Goal: Task Accomplishment & Management: Use online tool/utility

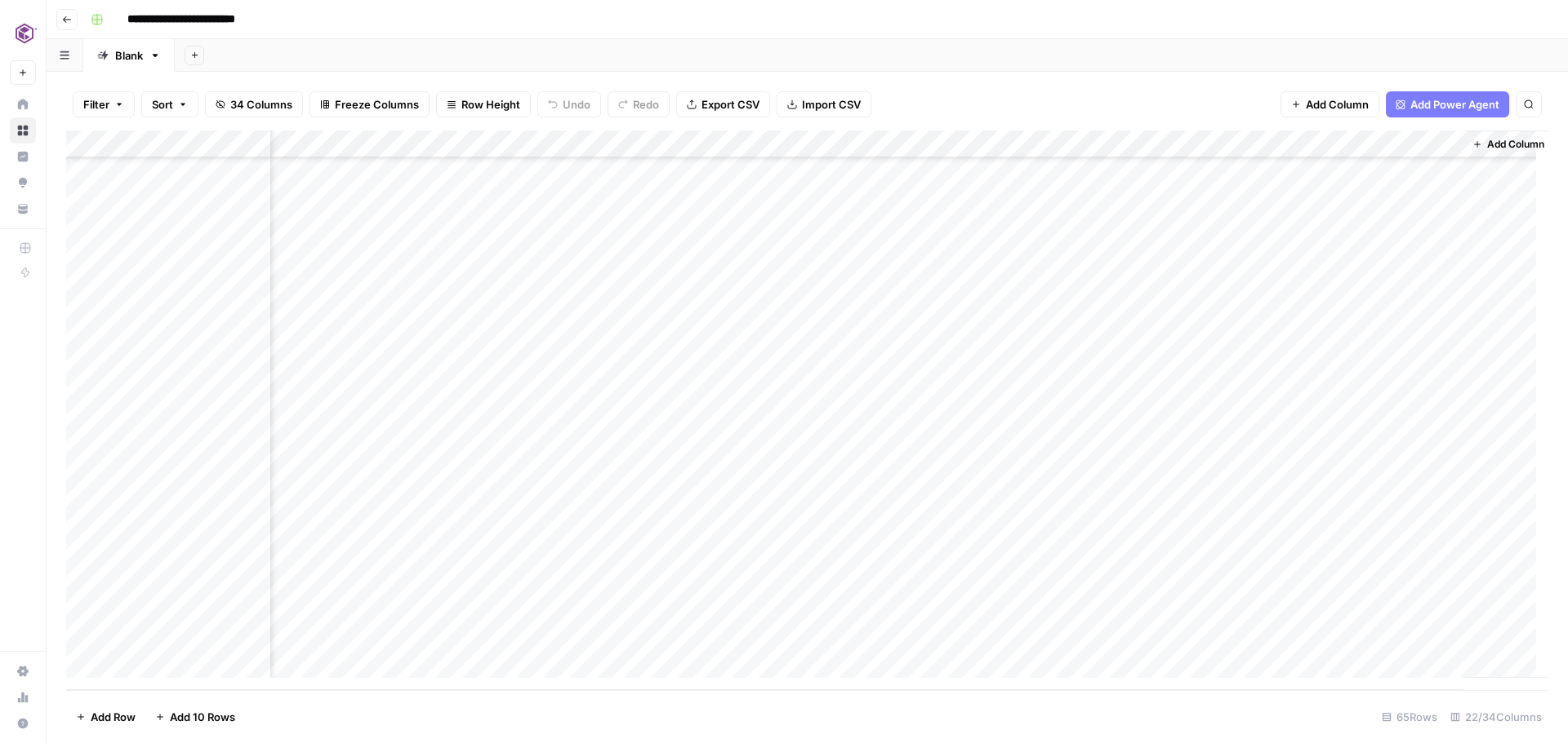
scroll to position [1310, 2435]
click at [1207, 529] on div "Add Column" at bounding box center [807, 410] width 1482 height 560
click at [1425, 527] on div "Add Column" at bounding box center [807, 410] width 1482 height 560
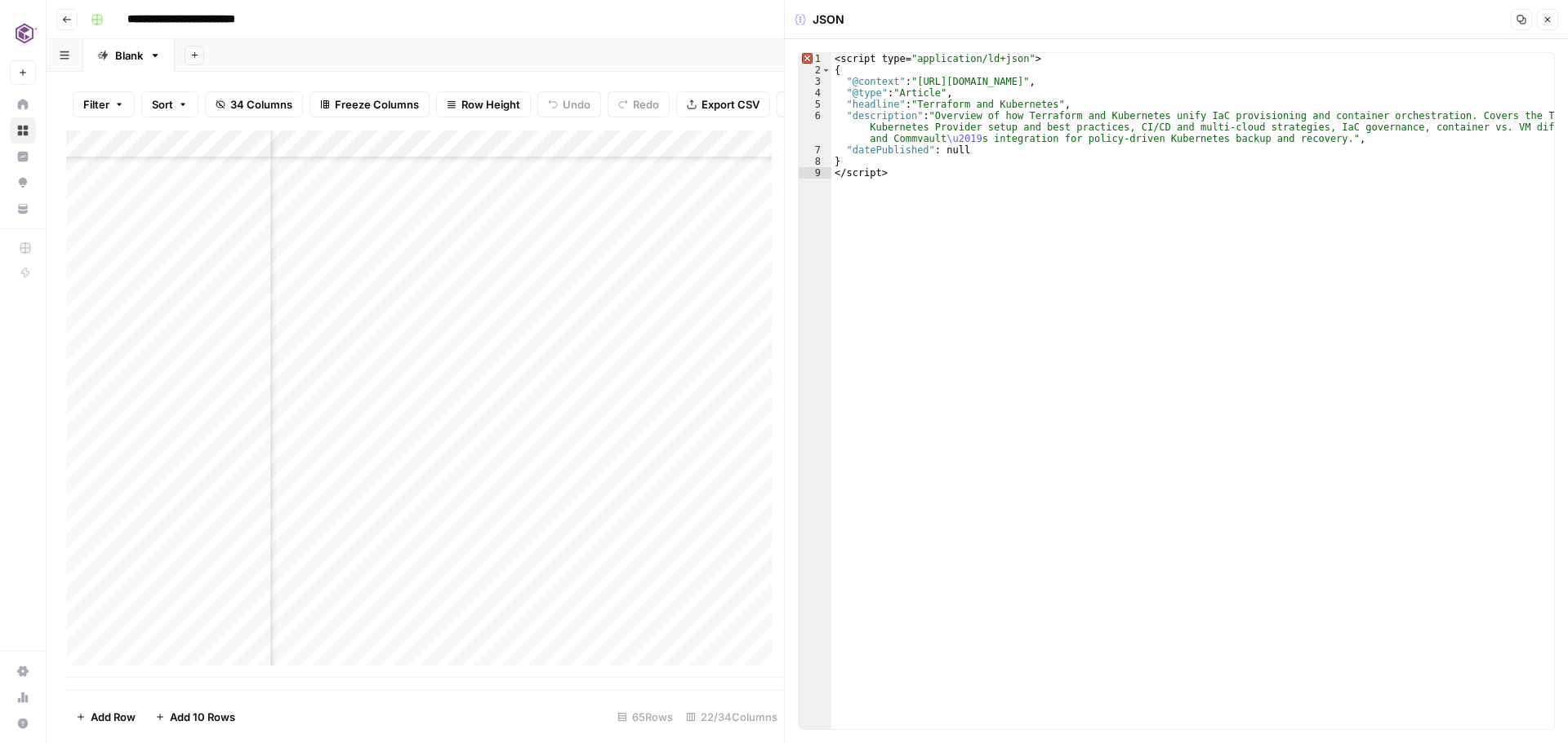
click at [1519, 18] on icon "button" at bounding box center [1521, 19] width 10 height 10
click at [1546, 21] on icon "button" at bounding box center [1548, 20] width 6 height 6
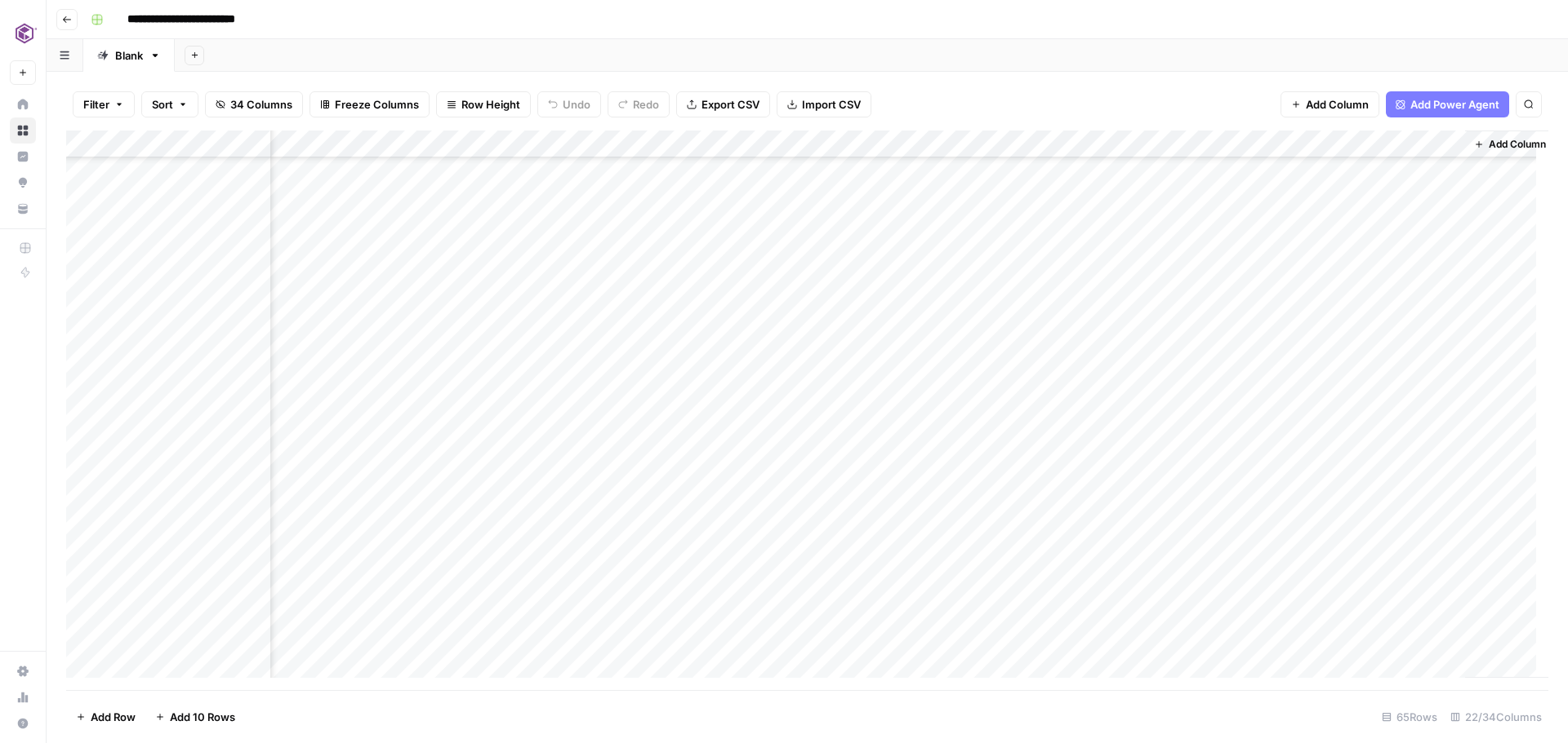
scroll to position [1091, 2416]
click at [1229, 218] on div "Add Column" at bounding box center [807, 410] width 1482 height 560
click at [1452, 215] on div "Add Column" at bounding box center [807, 410] width 1482 height 560
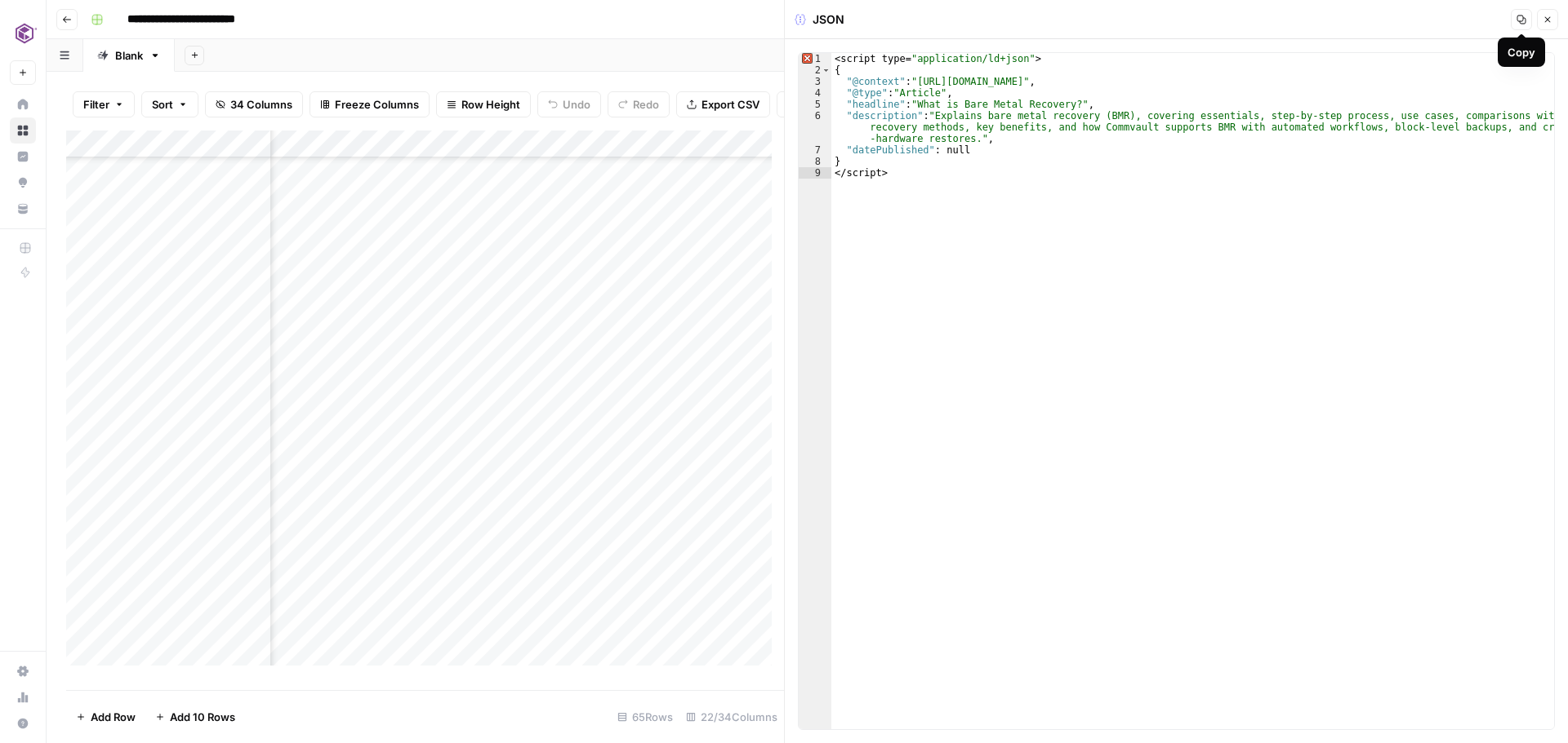
click at [1516, 19] on icon "button" at bounding box center [1521, 19] width 10 height 10
click at [1550, 23] on icon "button" at bounding box center [1547, 19] width 10 height 10
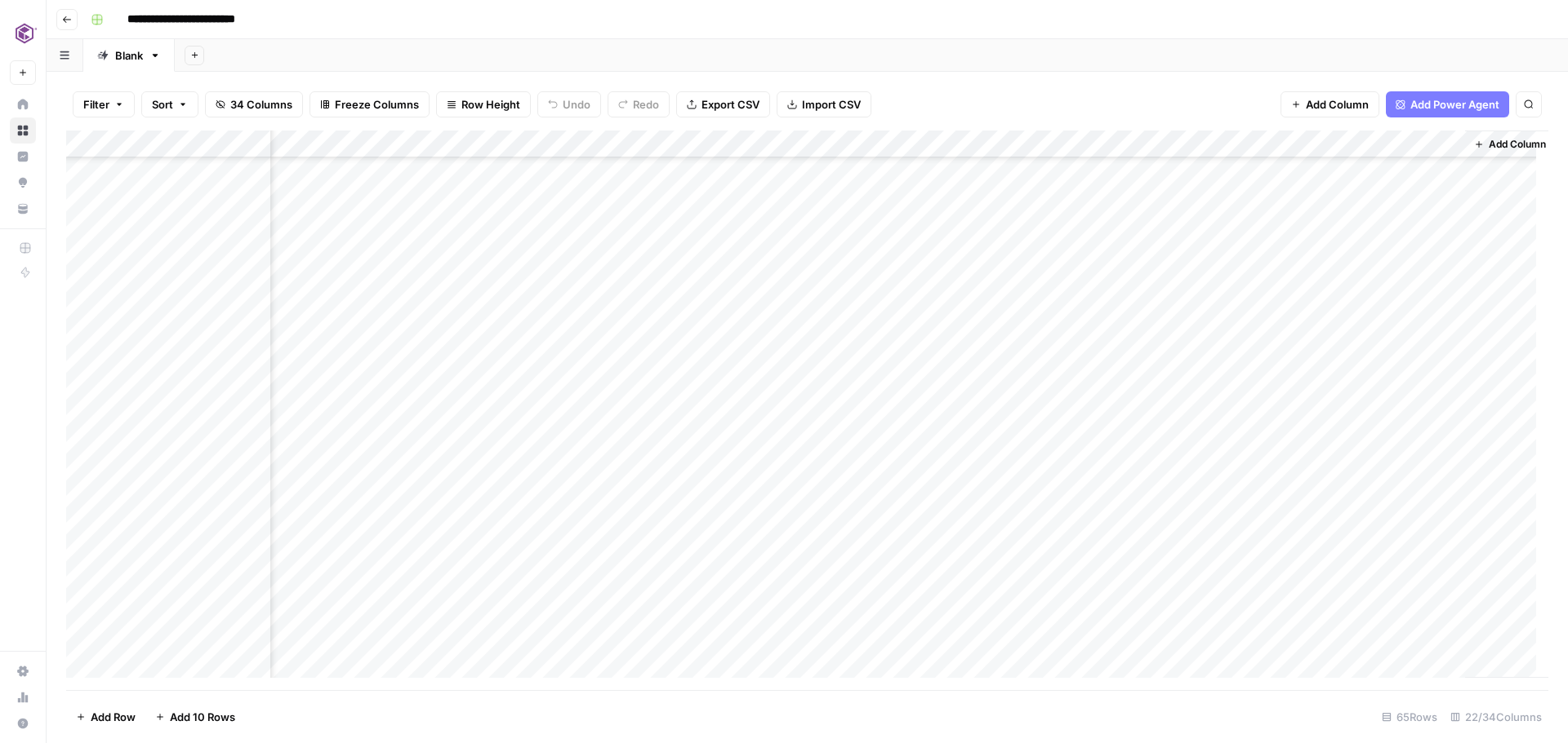
click at [1232, 245] on div "Add Column" at bounding box center [807, 410] width 1482 height 560
click at [1448, 244] on div "Add Column" at bounding box center [807, 410] width 1482 height 560
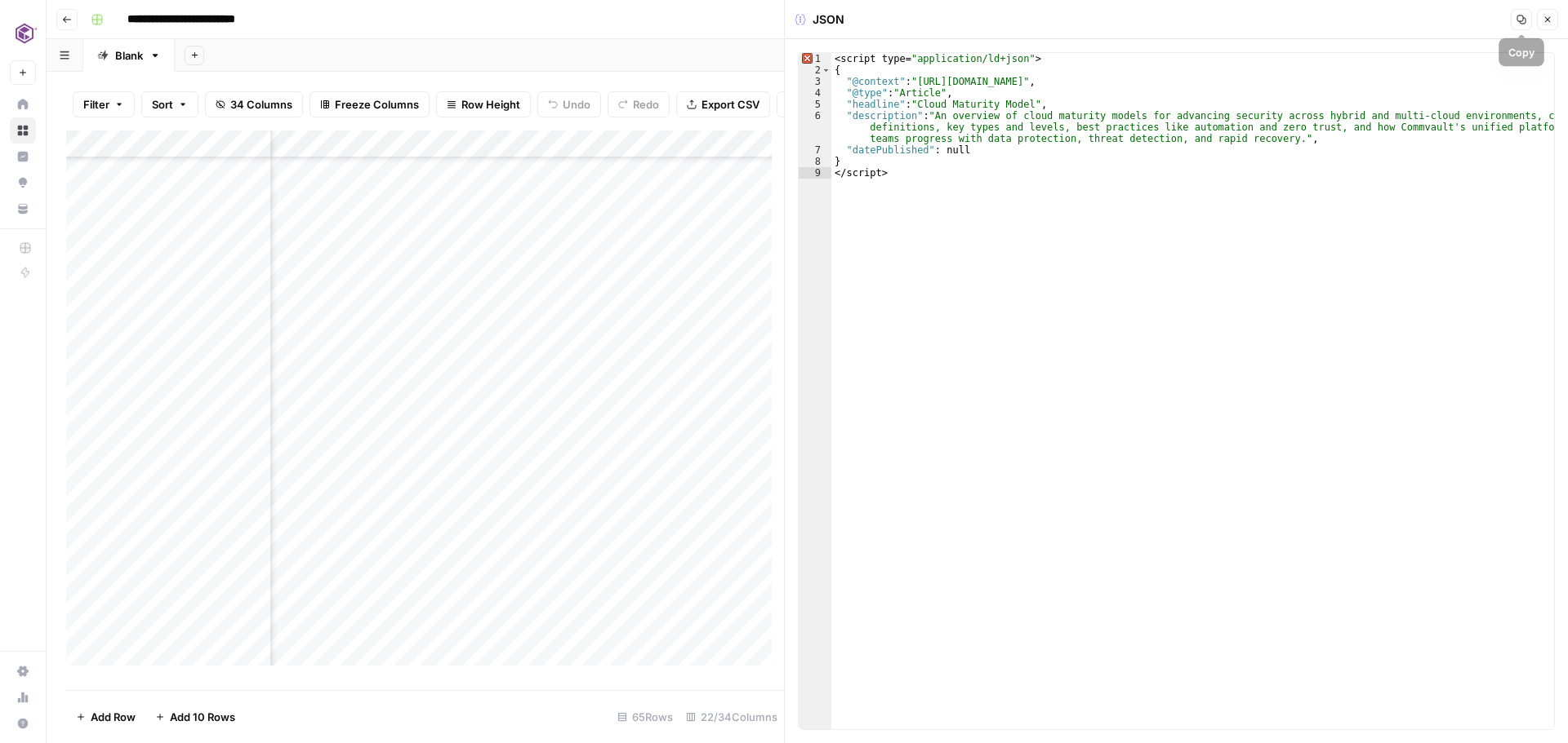
click at [1516, 19] on icon "button" at bounding box center [1521, 19] width 10 height 10
click at [1544, 20] on icon "button" at bounding box center [1547, 19] width 10 height 10
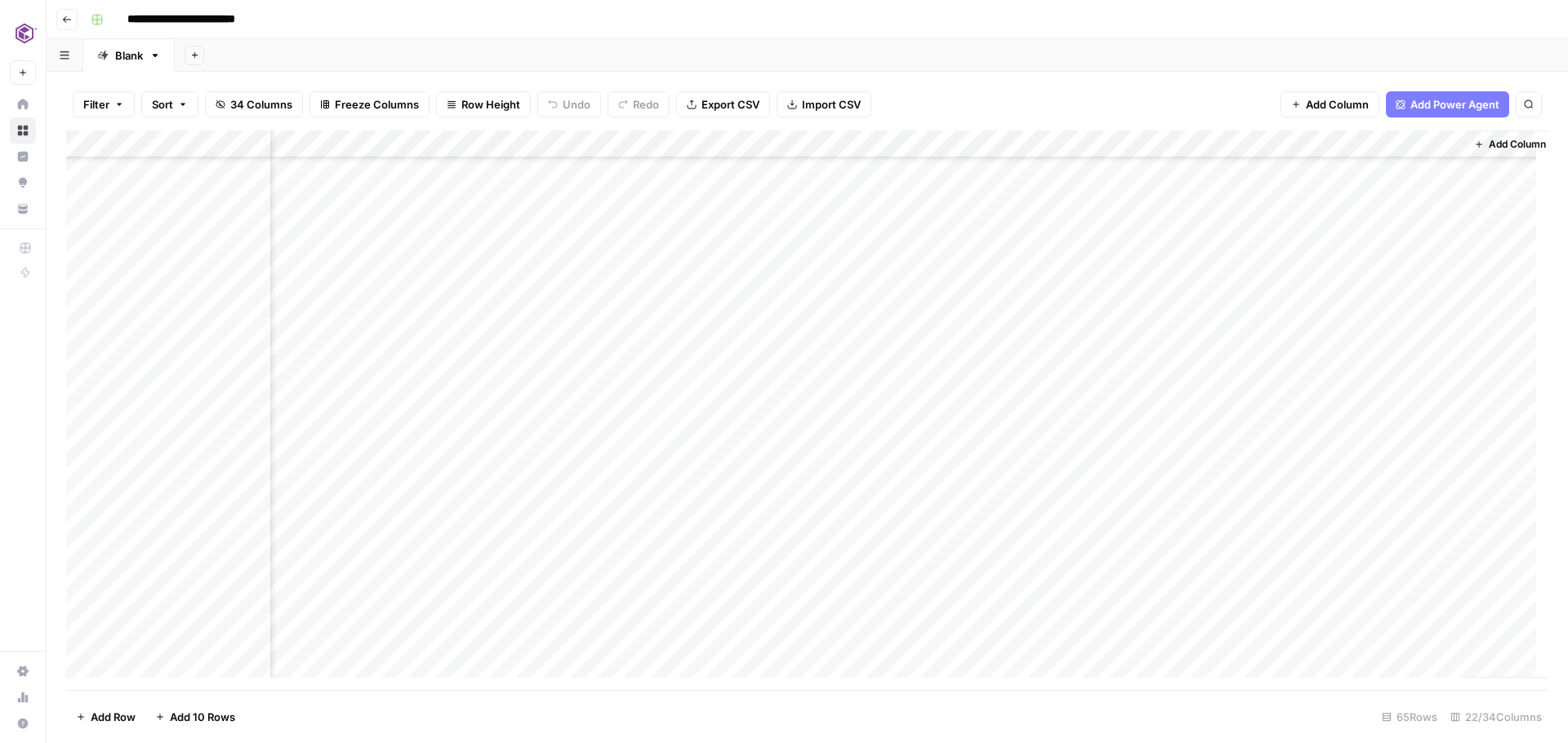
click at [1230, 273] on div "Add Column" at bounding box center [807, 410] width 1482 height 560
click at [1447, 273] on div "Add Column" at bounding box center [807, 410] width 1482 height 560
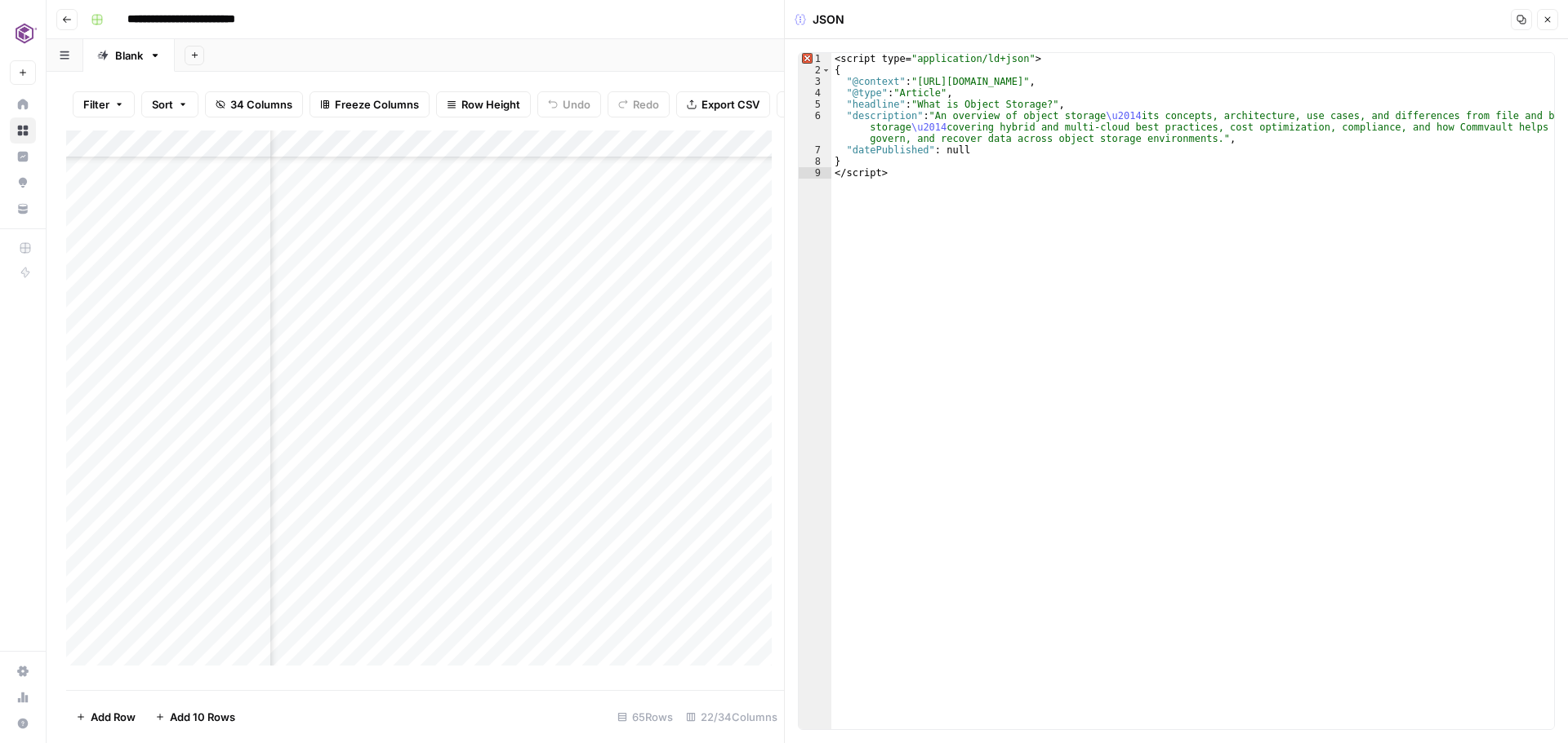
click at [1525, 24] on icon "button" at bounding box center [1522, 20] width 9 height 9
click at [1549, 20] on icon "button" at bounding box center [1547, 19] width 10 height 10
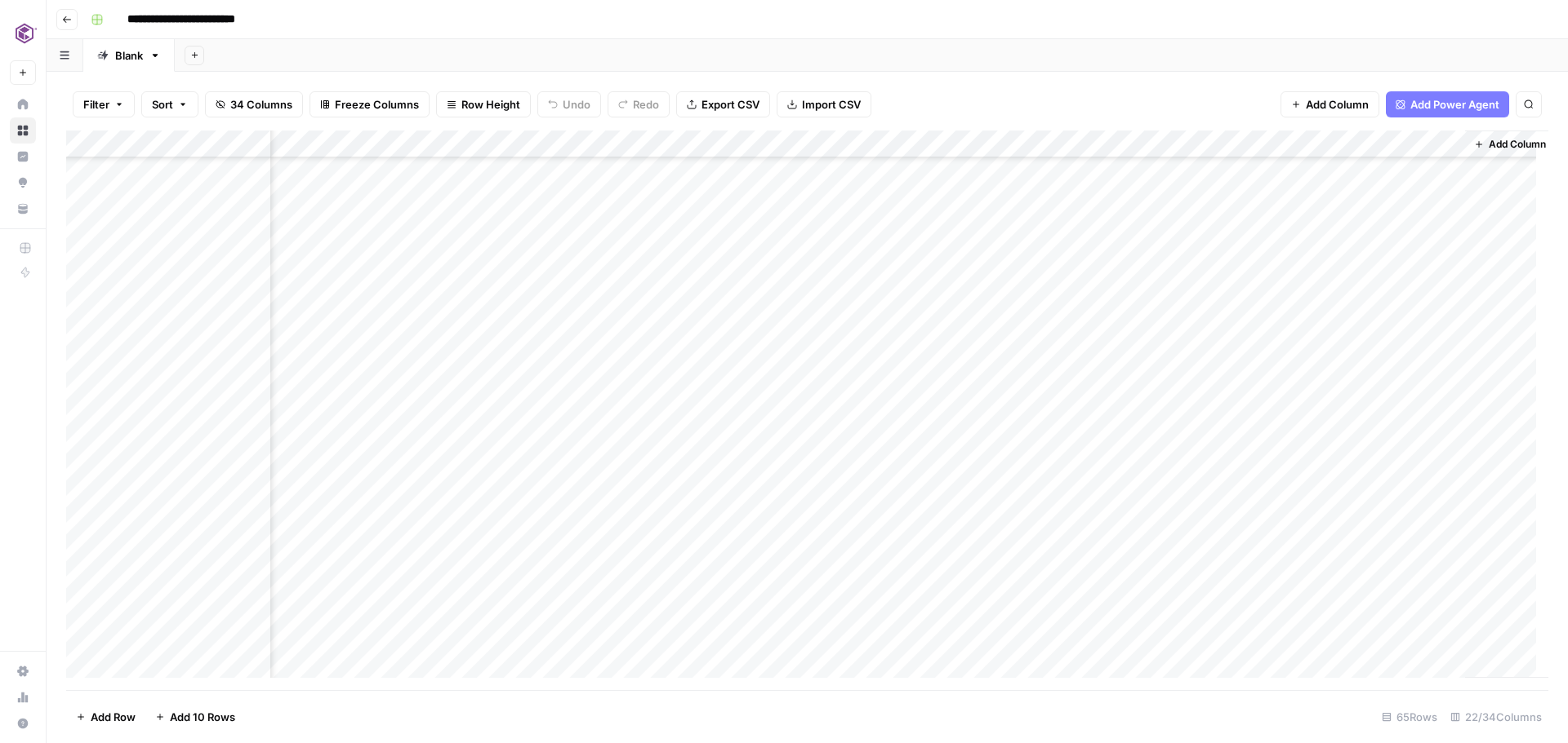
click at [1233, 330] on div "Add Column" at bounding box center [807, 410] width 1482 height 560
click at [1448, 330] on div "Add Column" at bounding box center [807, 410] width 1482 height 560
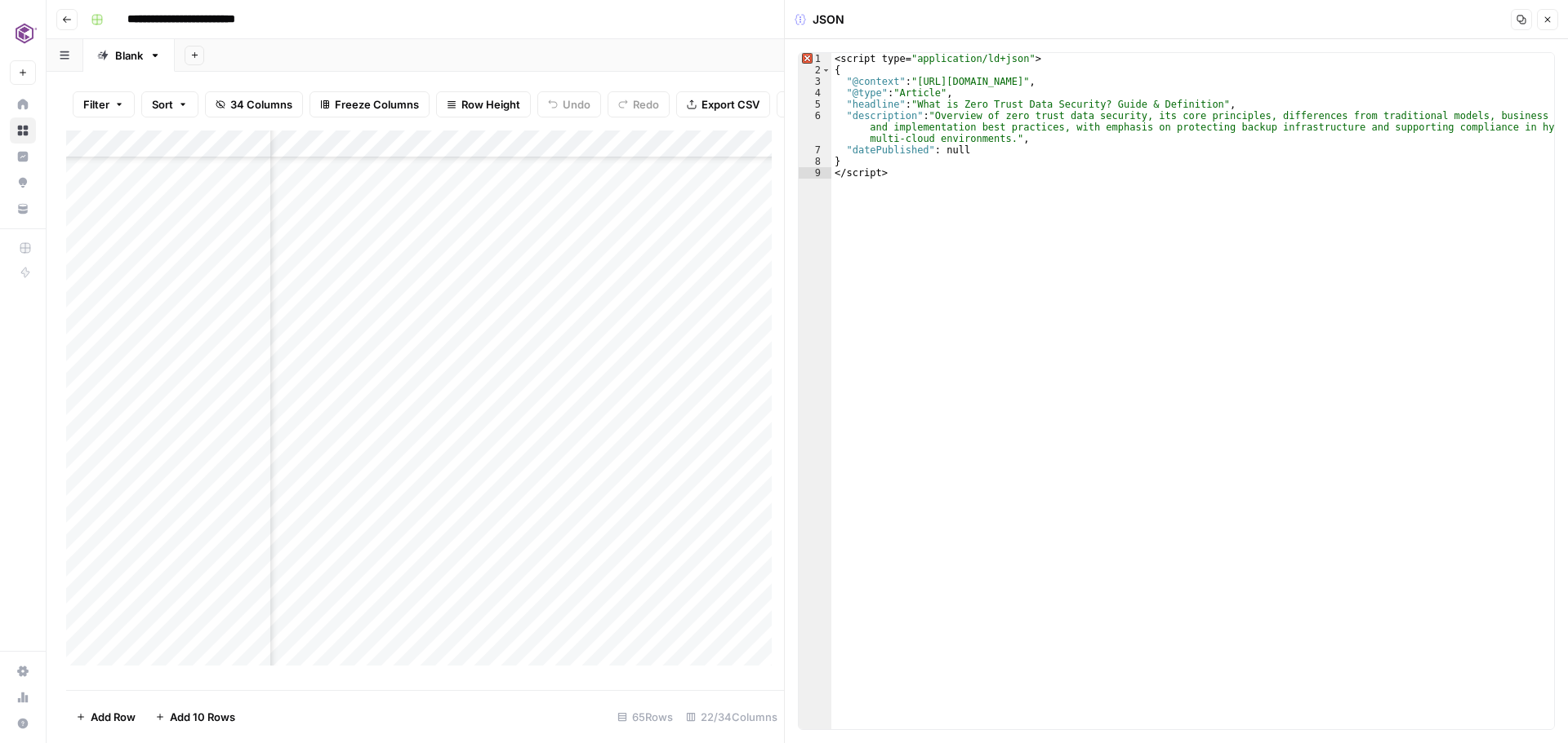
click at [1523, 25] on button "Copy" at bounding box center [1521, 19] width 21 height 21
click at [1546, 21] on icon "button" at bounding box center [1548, 20] width 6 height 6
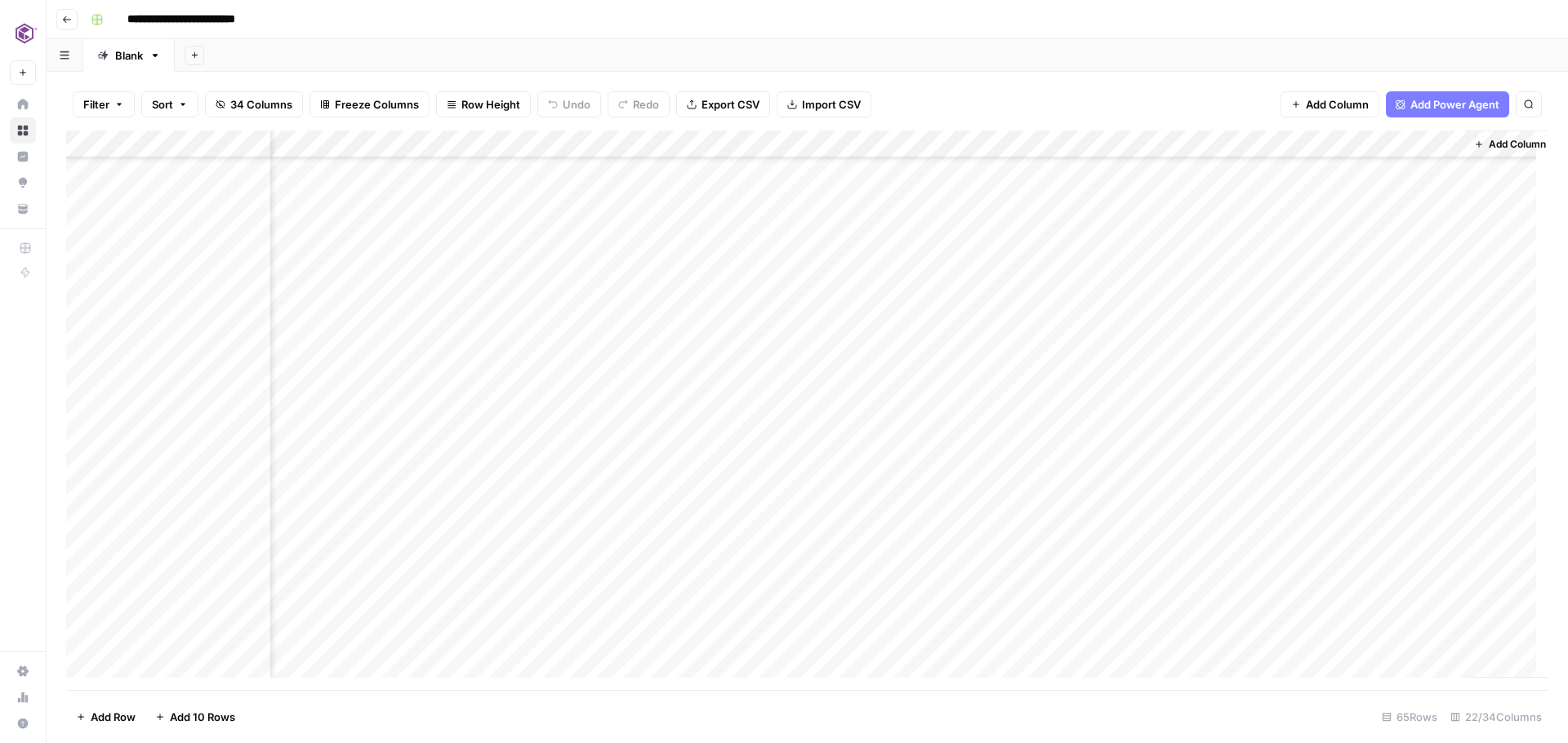
click at [1226, 356] on div "Add Column" at bounding box center [807, 410] width 1482 height 560
click at [1451, 324] on div "Add Column" at bounding box center [807, 410] width 1482 height 560
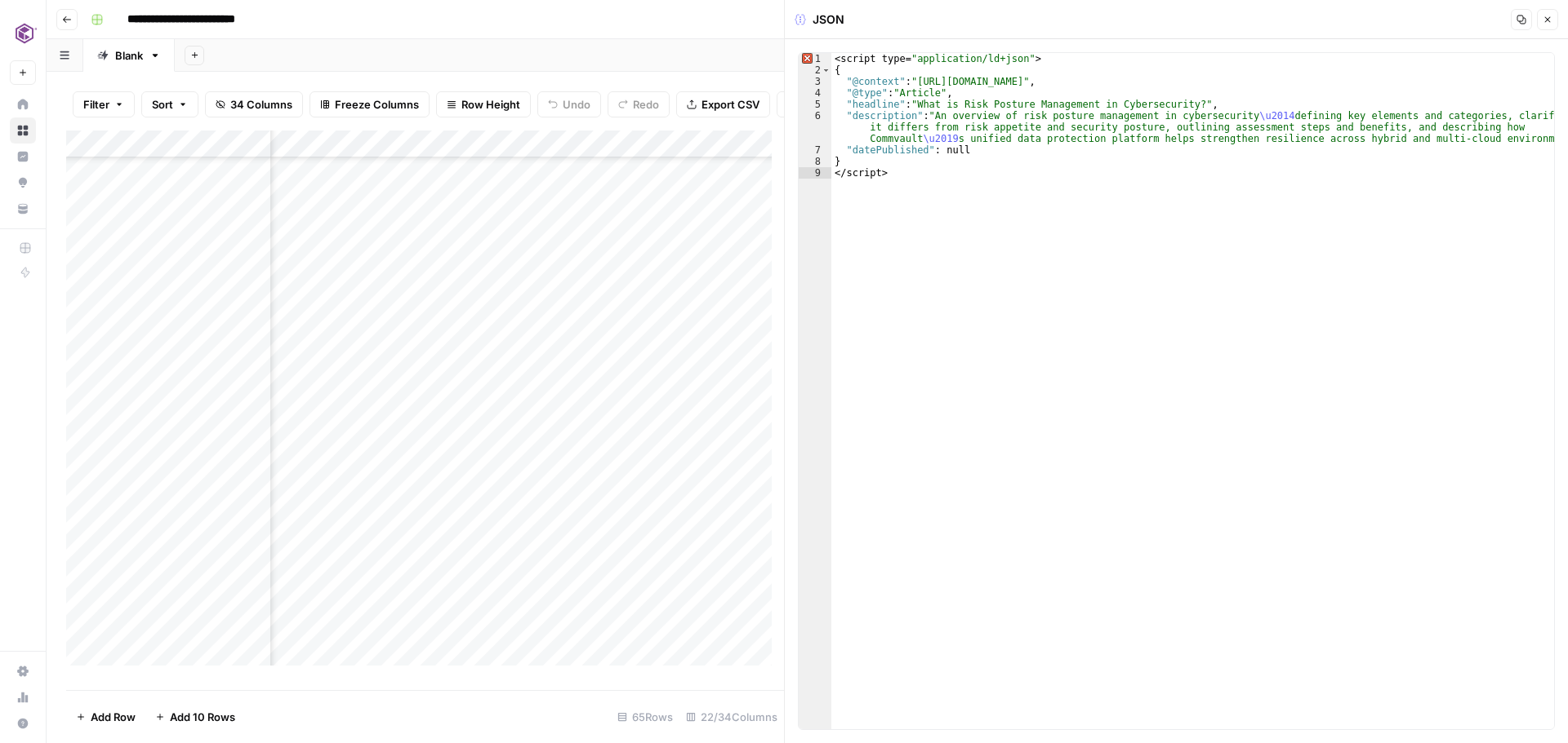
click at [1519, 20] on icon "button" at bounding box center [1521, 19] width 10 height 10
click at [1542, 20] on icon "button" at bounding box center [1547, 19] width 10 height 10
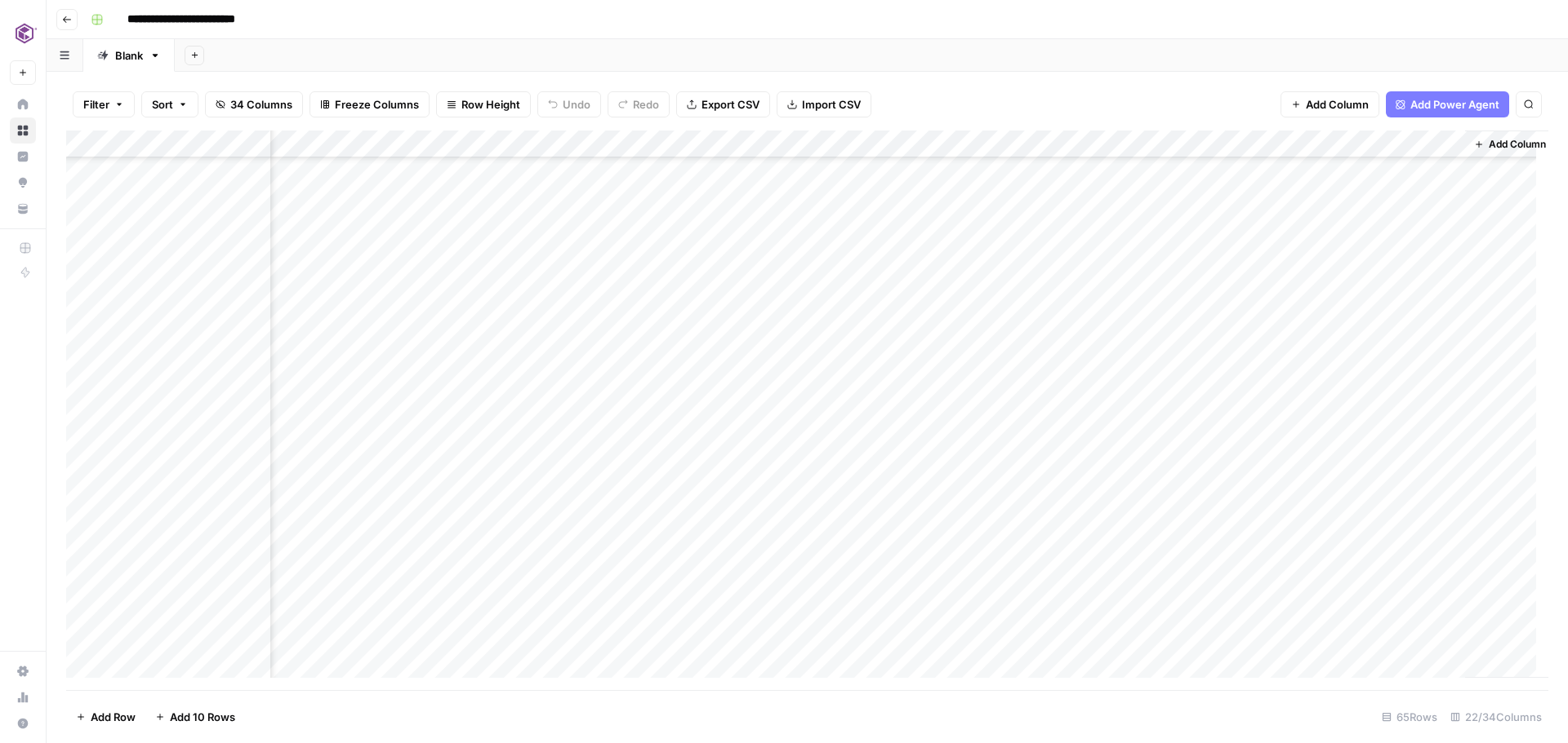
click at [1235, 349] on div "Add Column" at bounding box center [807, 410] width 1482 height 560
click at [1443, 351] on div "Add Column" at bounding box center [807, 410] width 1482 height 560
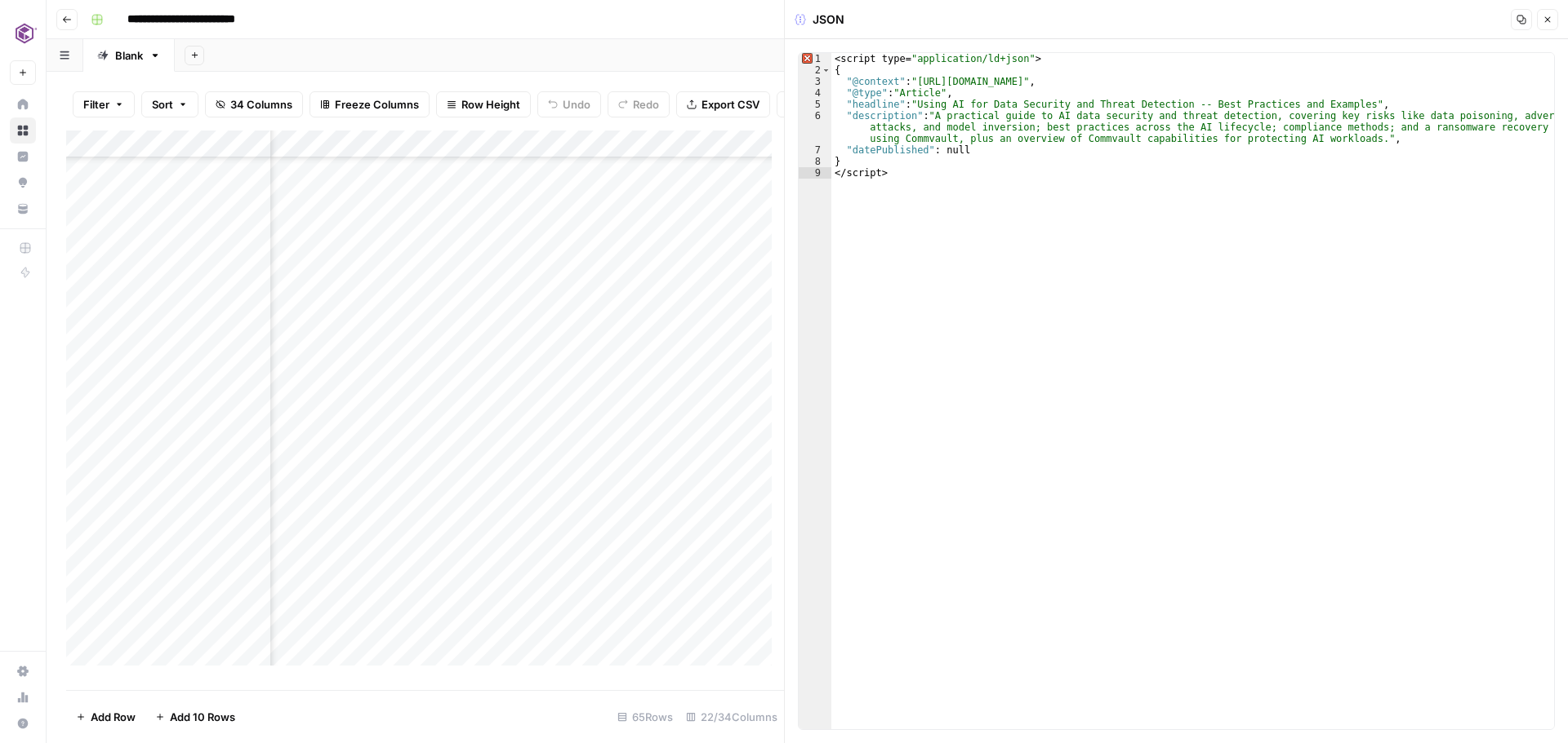
click at [1518, 18] on icon "button" at bounding box center [1521, 19] width 10 height 10
click at [1547, 20] on icon "button" at bounding box center [1547, 19] width 10 height 10
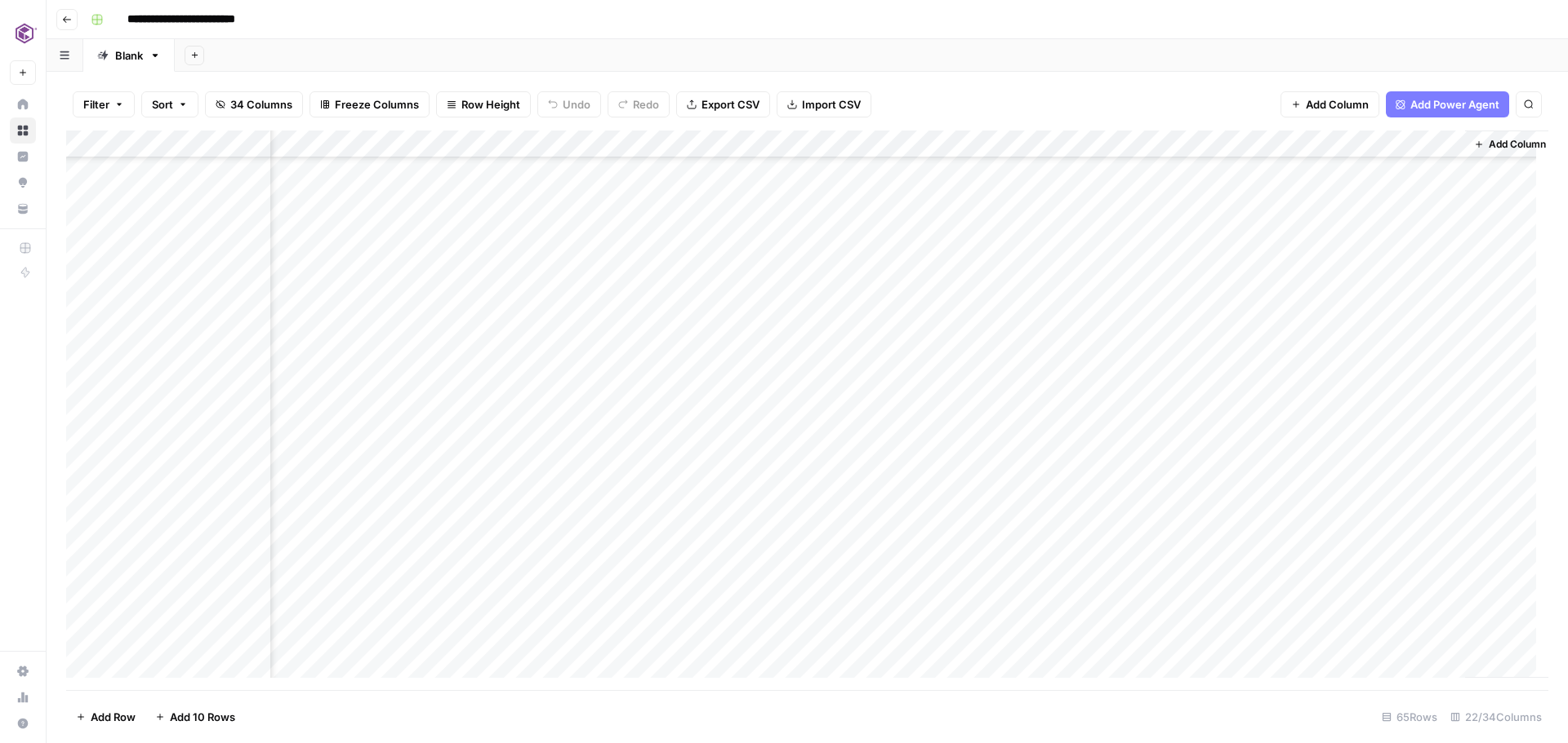
click at [1227, 493] on div "Add Column" at bounding box center [807, 410] width 1482 height 560
click at [1446, 489] on div "Add Column" at bounding box center [807, 410] width 1482 height 560
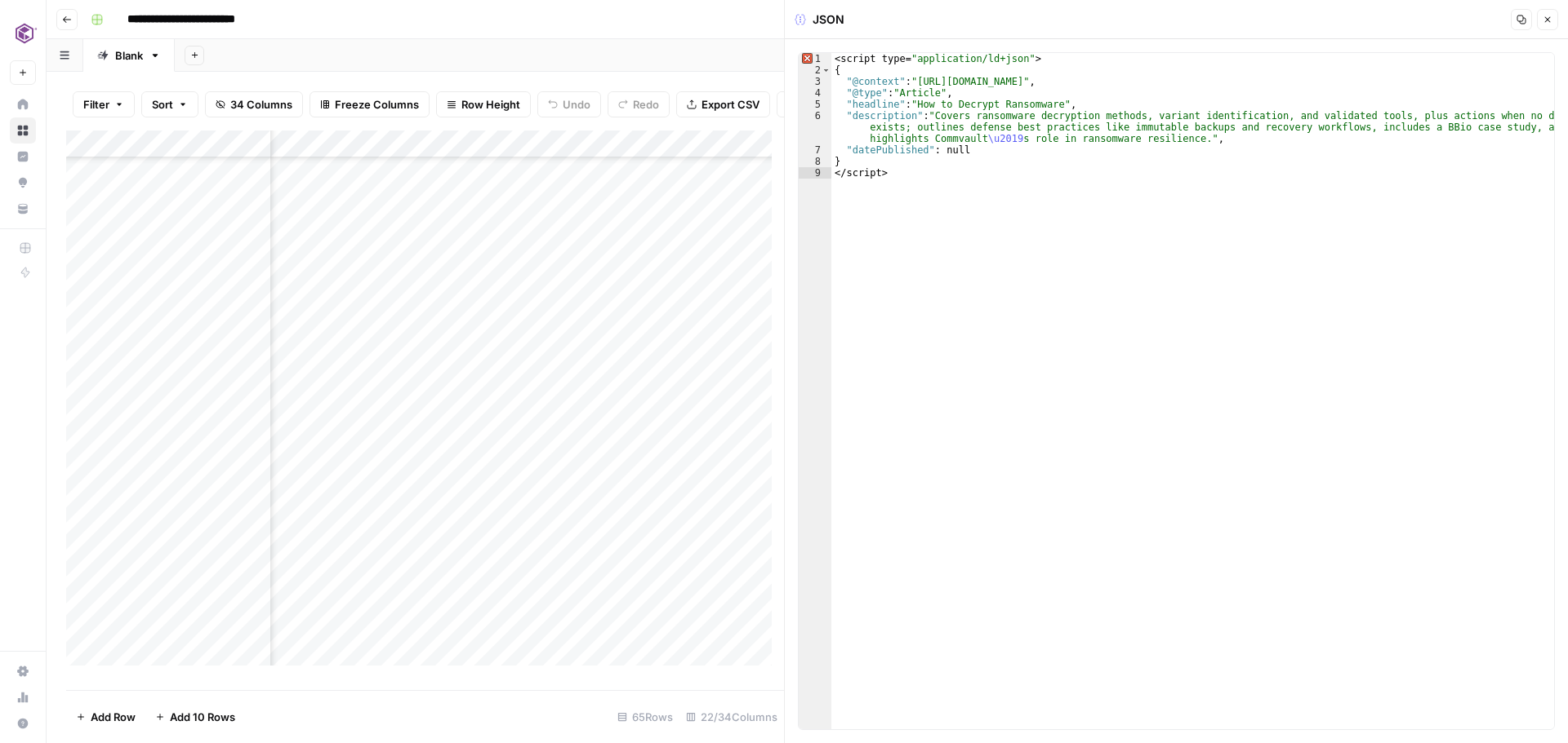
click at [1519, 18] on icon "button" at bounding box center [1521, 19] width 10 height 10
click at [1545, 24] on icon "button" at bounding box center [1547, 19] width 10 height 10
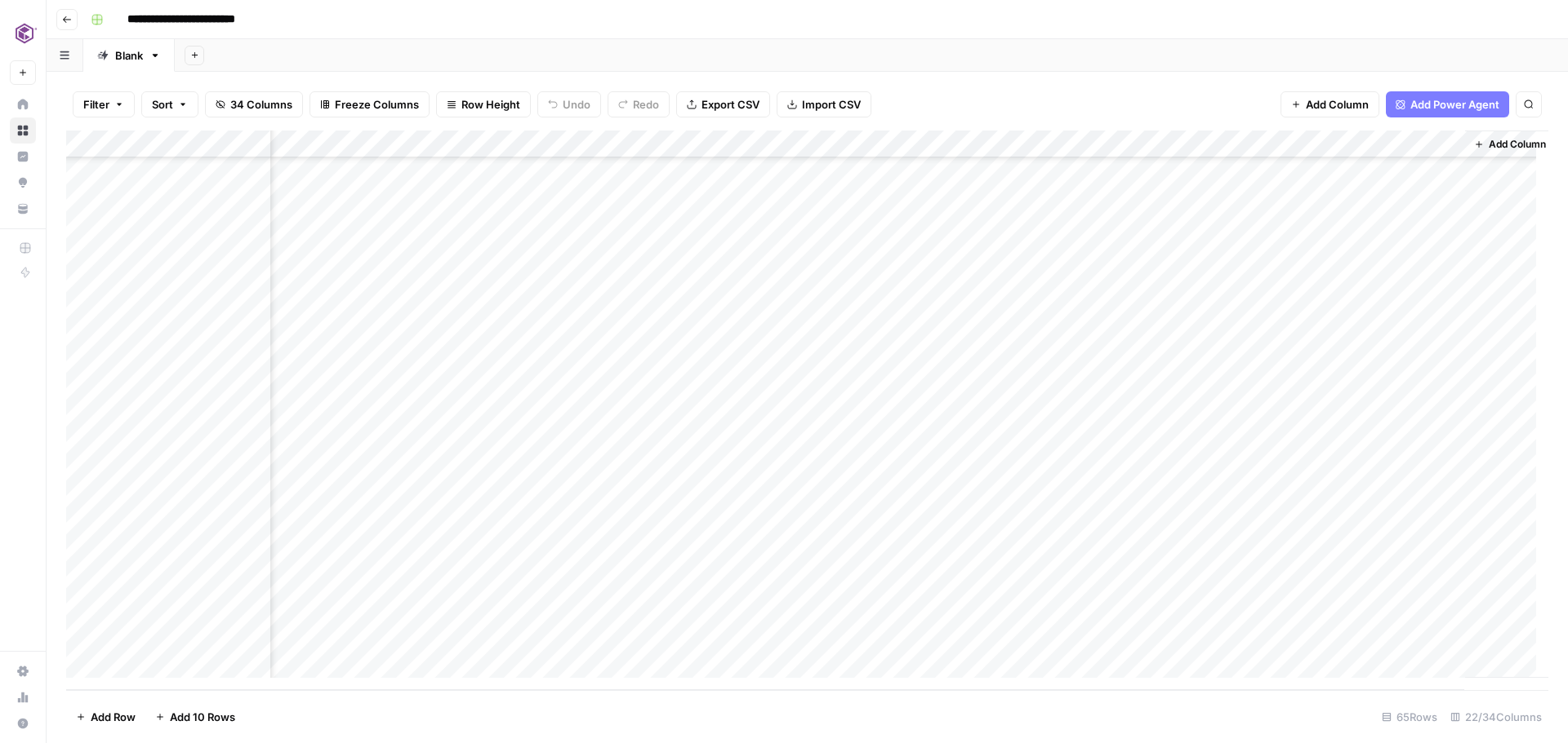
scroll to position [1310, 2416]
click at [1232, 416] on div "Add Column" at bounding box center [807, 410] width 1482 height 560
click at [1443, 415] on div "Add Column" at bounding box center [807, 410] width 1482 height 560
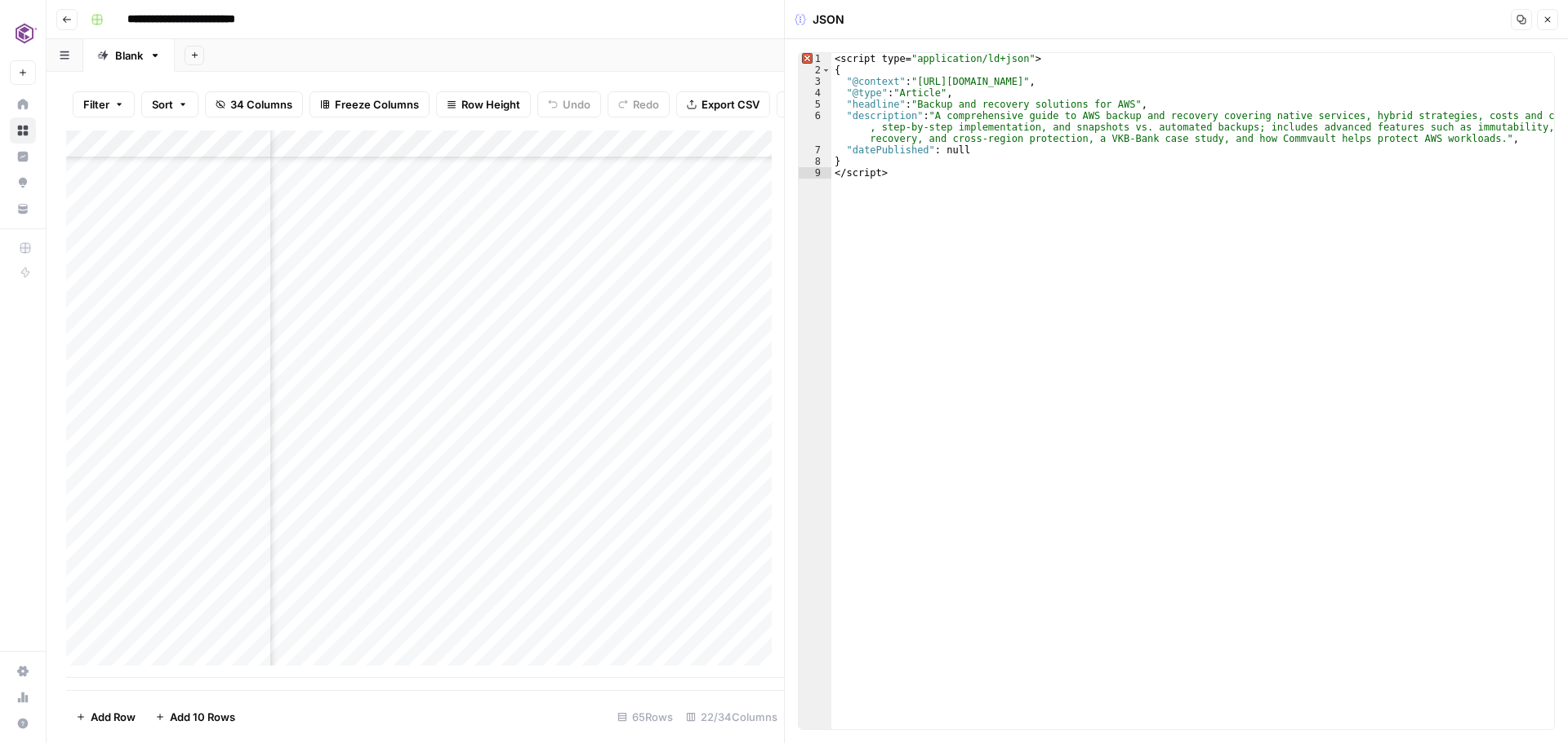
click at [1521, 23] on icon "button" at bounding box center [1521, 19] width 10 height 10
click at [1540, 25] on button "Close" at bounding box center [1547, 19] width 21 height 21
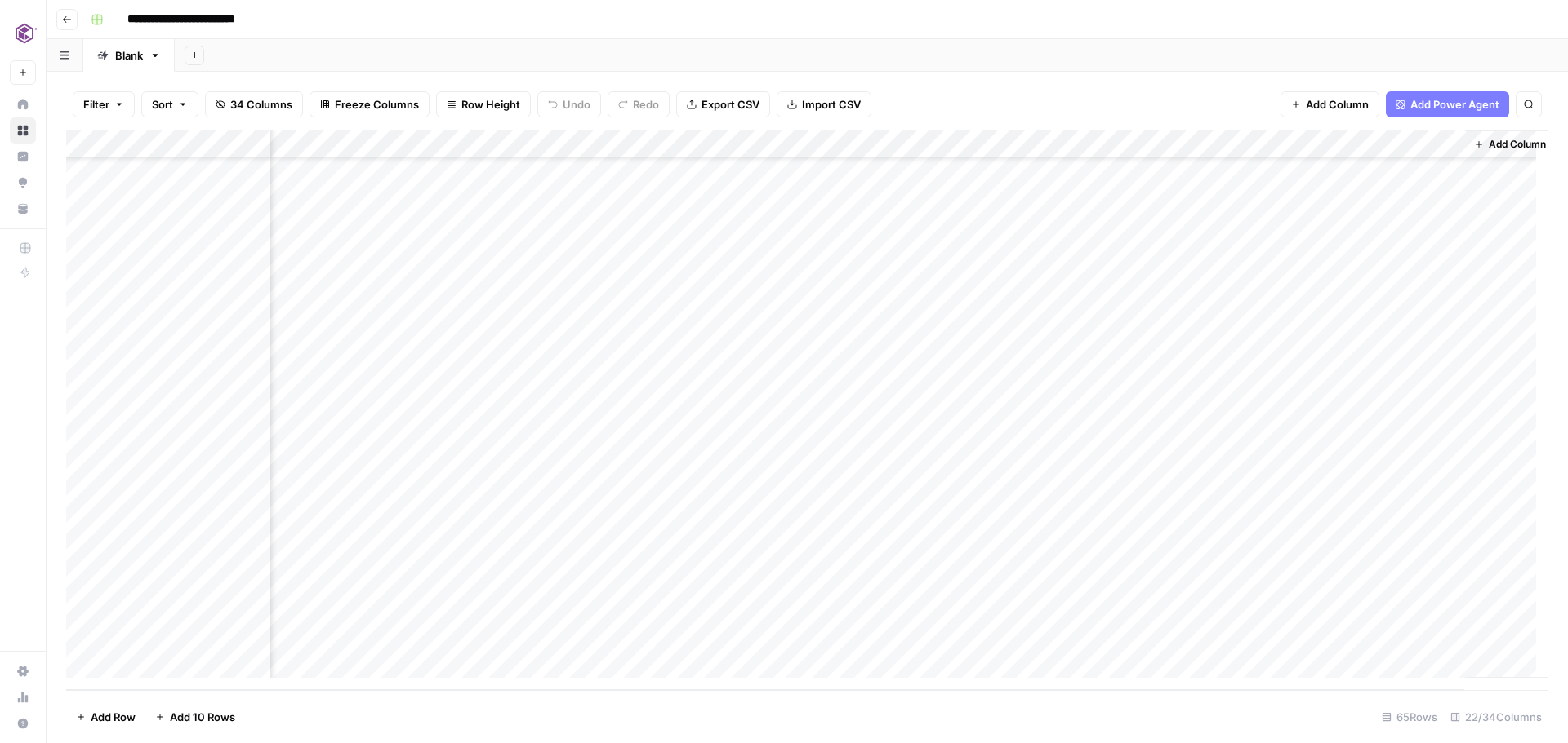
click at [1230, 443] on div "Add Column" at bounding box center [807, 410] width 1482 height 560
click at [1453, 442] on div "Add Column" at bounding box center [807, 410] width 1482 height 560
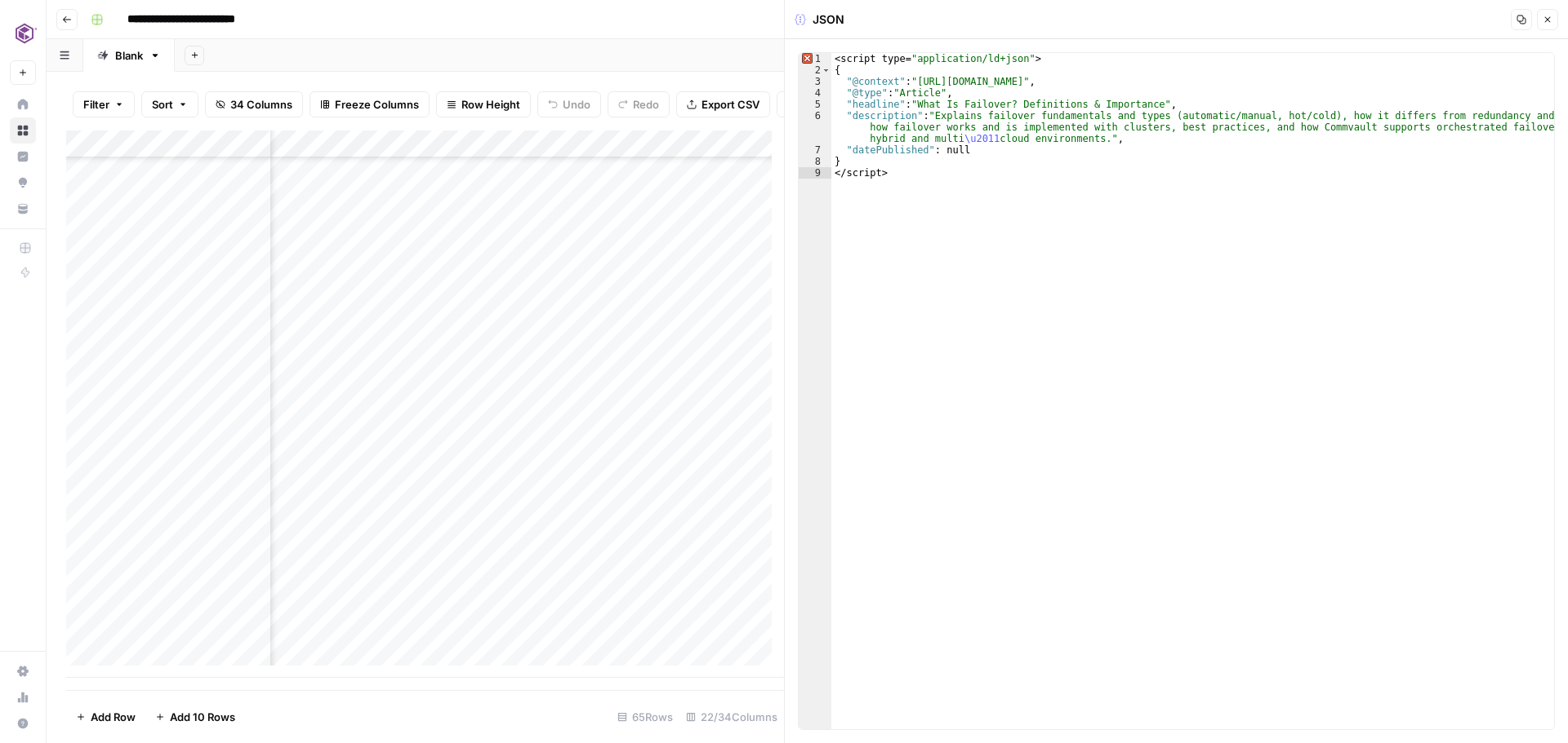
click at [1518, 24] on icon "button" at bounding box center [1521, 19] width 10 height 10
click at [1544, 21] on icon "button" at bounding box center [1547, 19] width 10 height 10
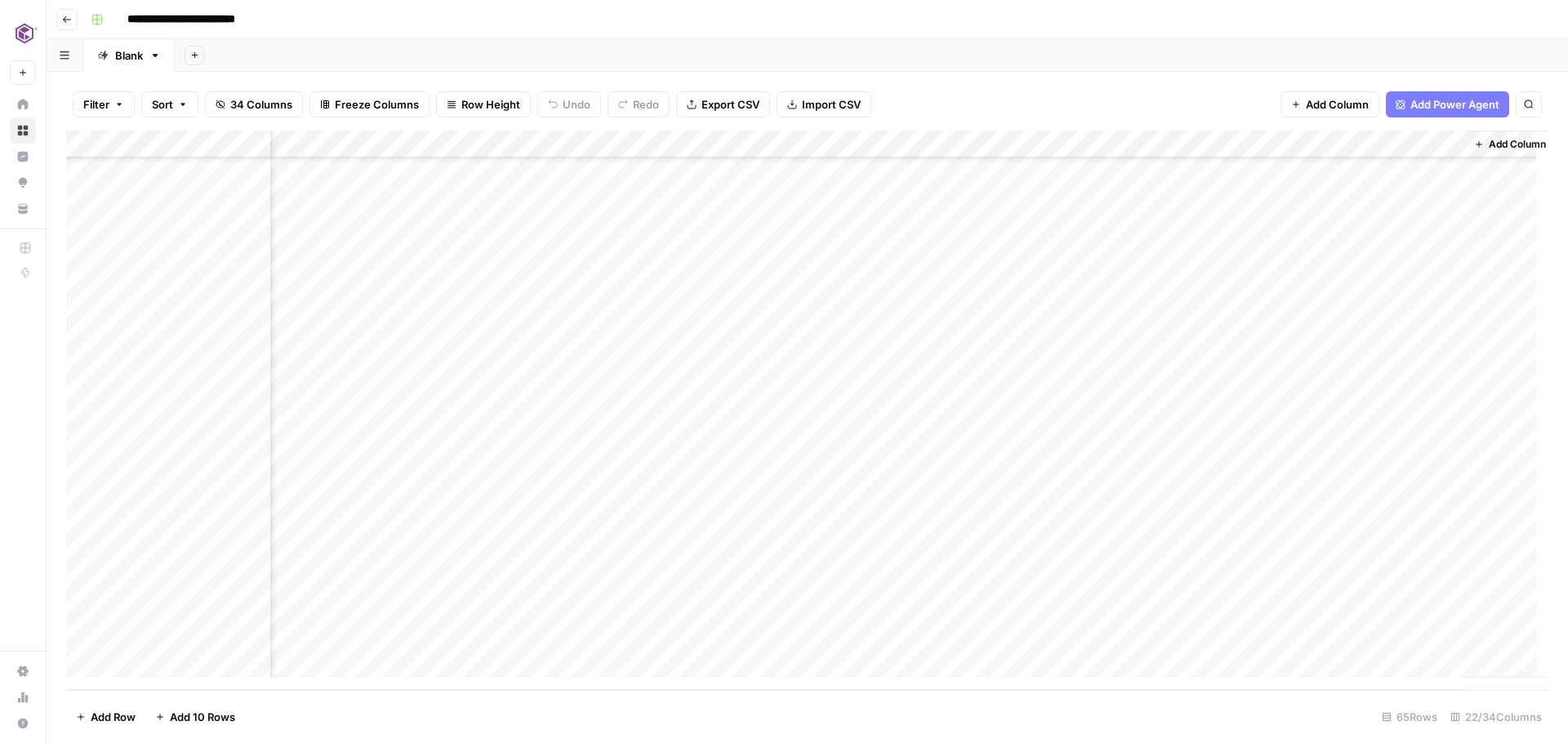
click at [1233, 472] on div "Add Column" at bounding box center [807, 410] width 1482 height 560
click at [1449, 466] on div "Add Column" at bounding box center [807, 410] width 1482 height 560
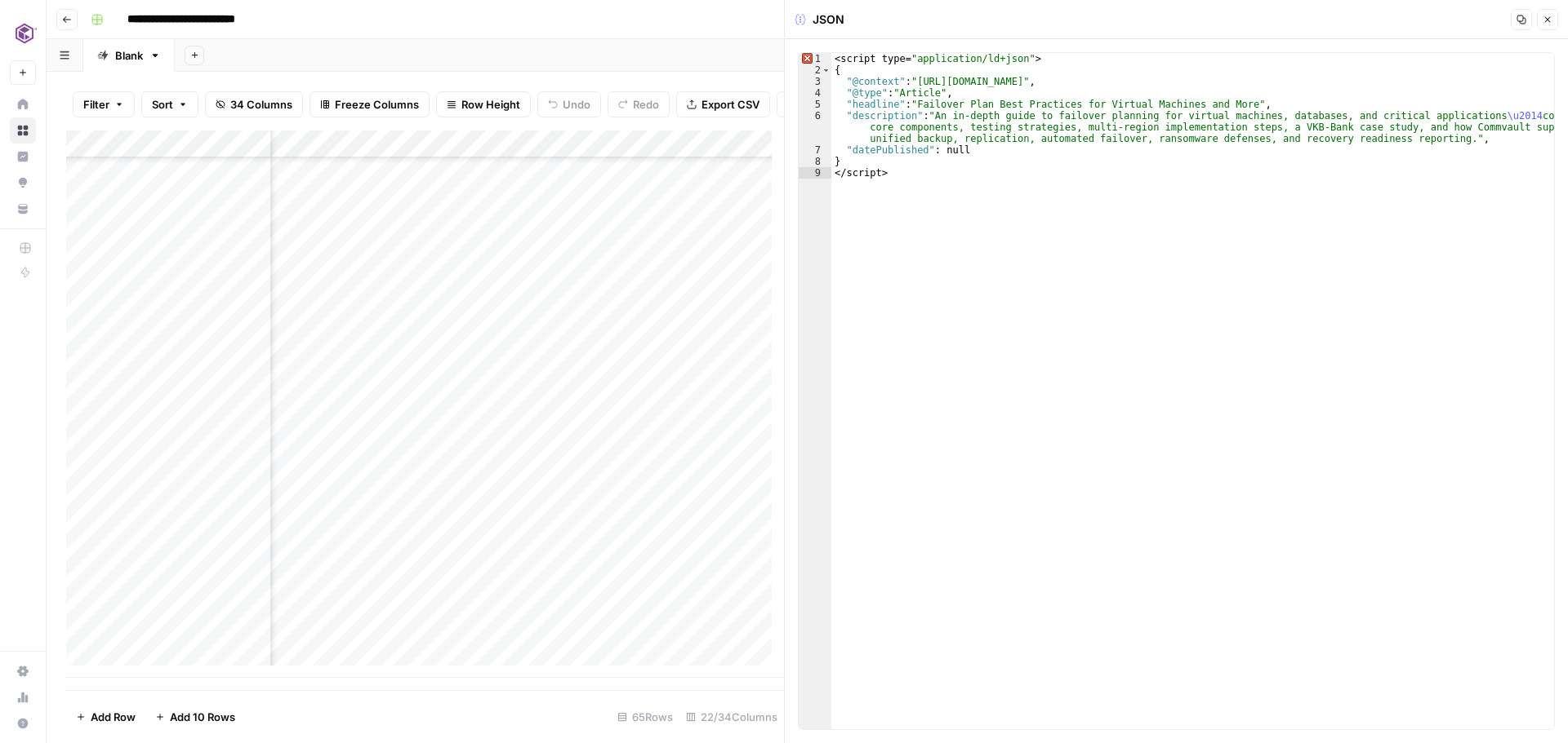
click at [1518, 20] on icon "button" at bounding box center [1521, 19] width 10 height 10
click at [1546, 18] on icon "button" at bounding box center [1547, 19] width 10 height 10
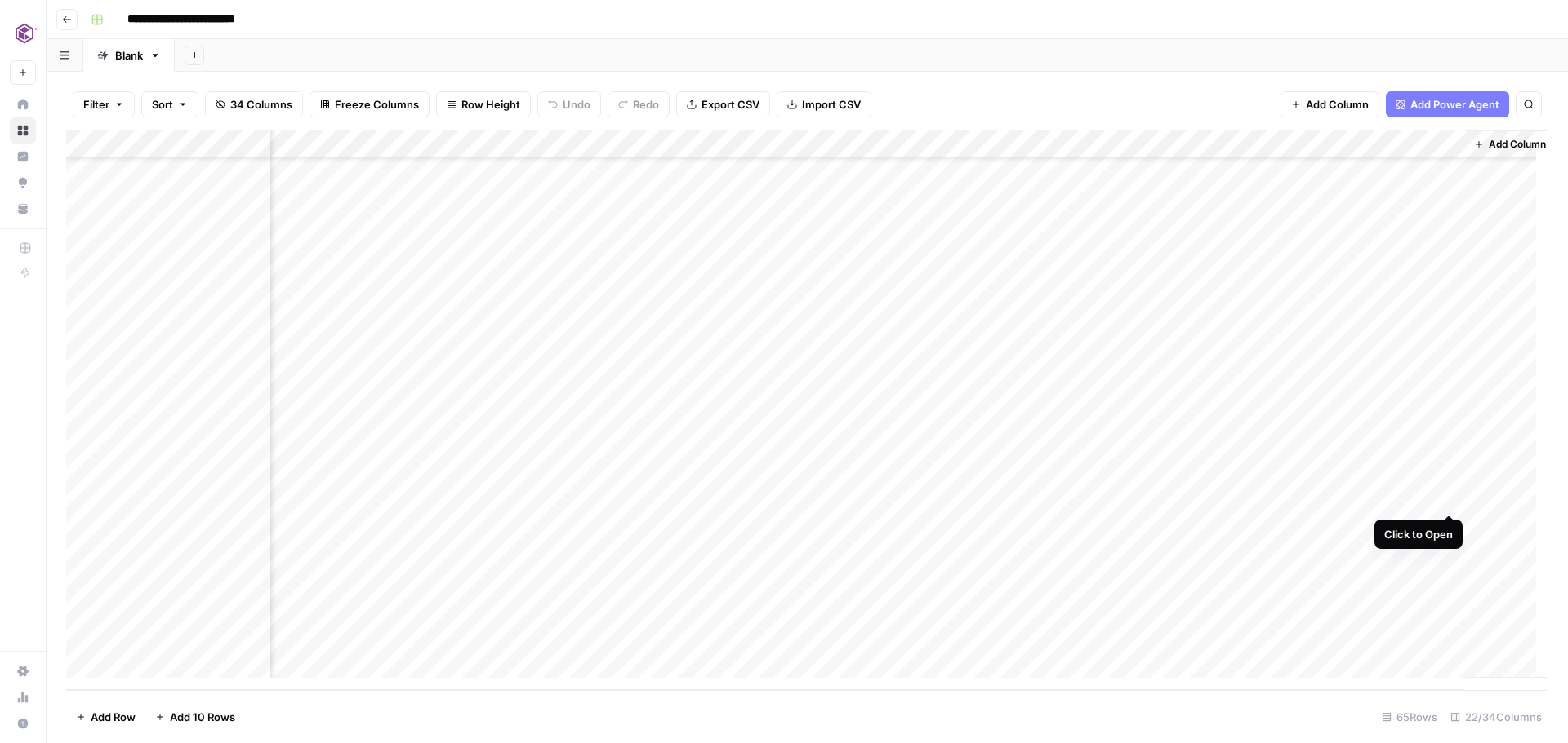
click at [1446, 497] on div "Add Column" at bounding box center [807, 410] width 1482 height 560
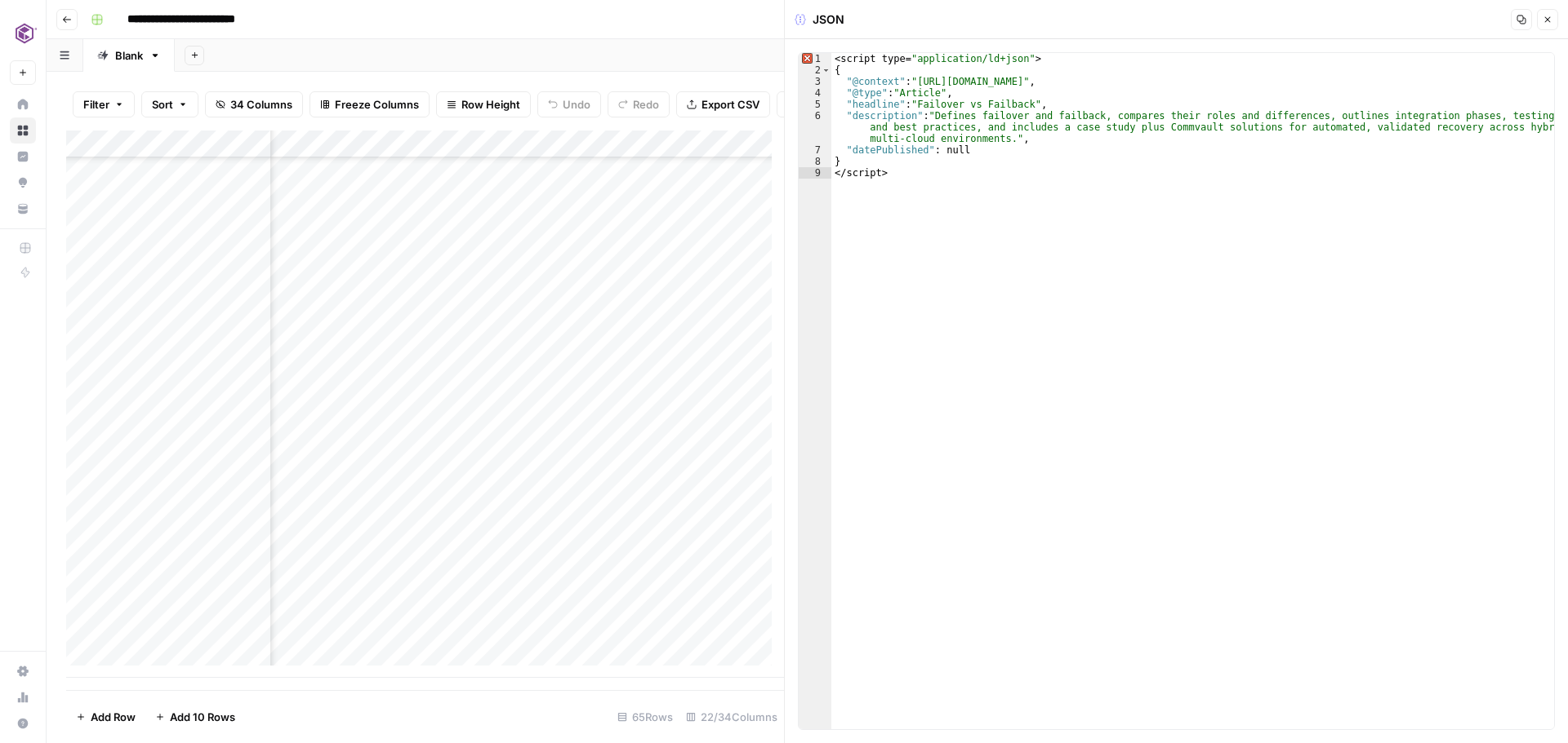
click at [1523, 18] on icon "button" at bounding box center [1522, 20] width 9 height 9
click at [1539, 18] on button "Close" at bounding box center [1547, 19] width 21 height 21
